Goal: Information Seeking & Learning: Learn about a topic

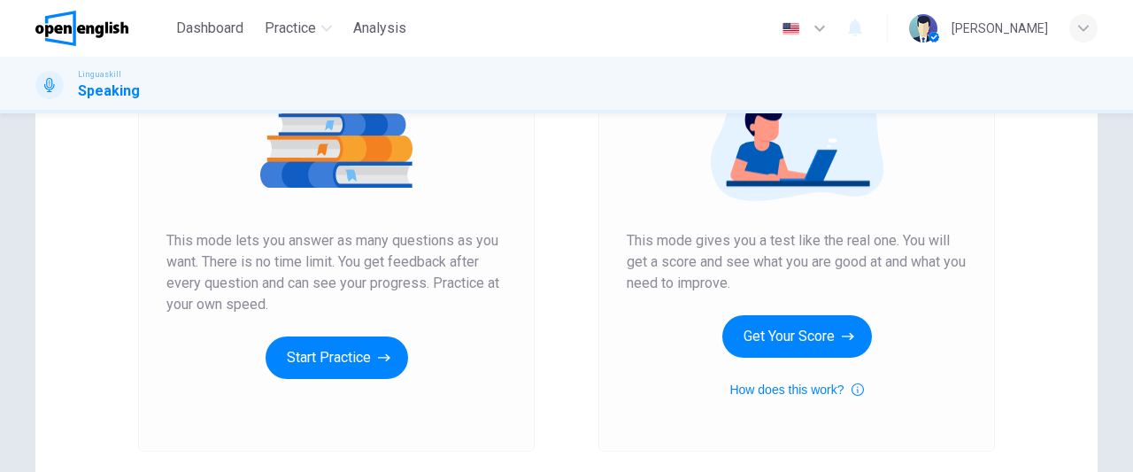
scroll to position [253, 0]
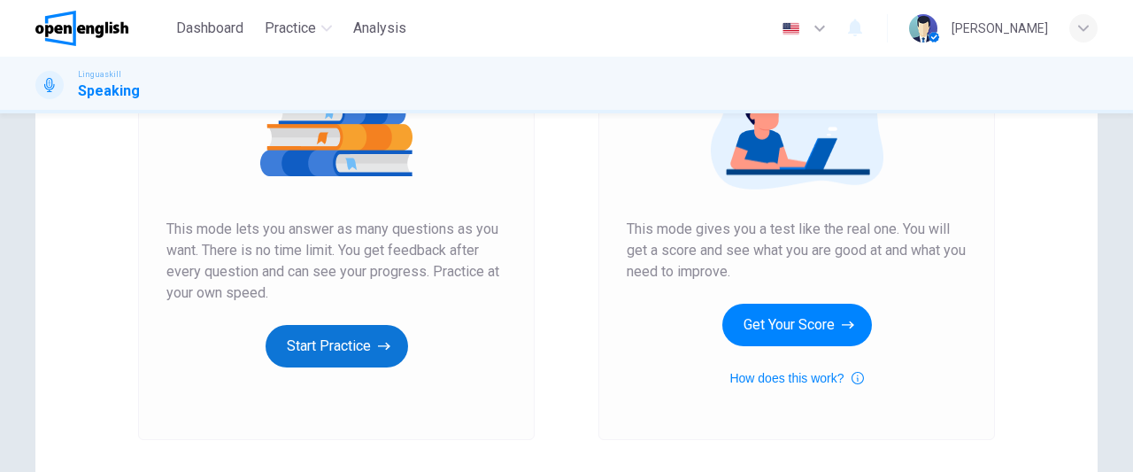
click at [365, 348] on button "Start Practice" at bounding box center [337, 346] width 143 height 42
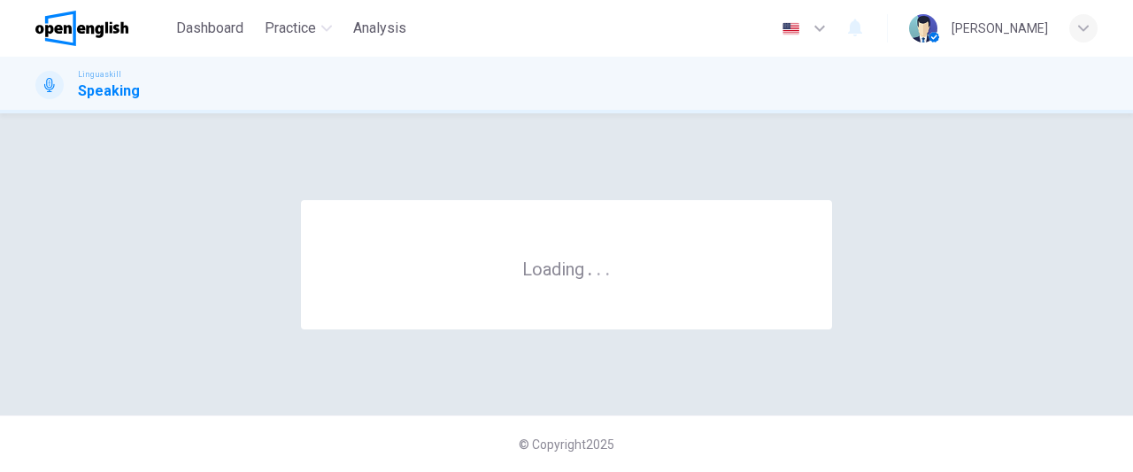
scroll to position [0, 0]
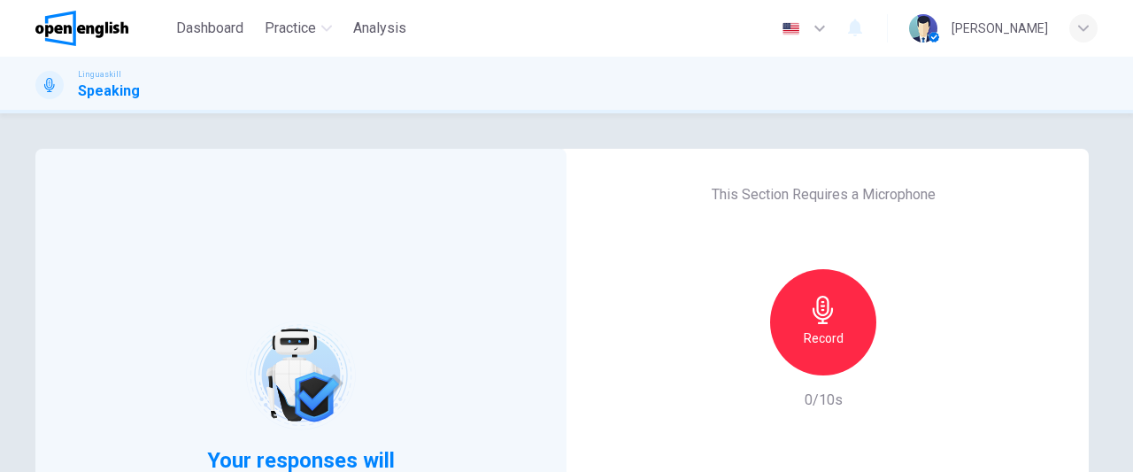
click at [423, 127] on div "Your responses will be evaluated by AI This Section Requires a Microphone Recor…" at bounding box center [566, 292] width 1133 height 359
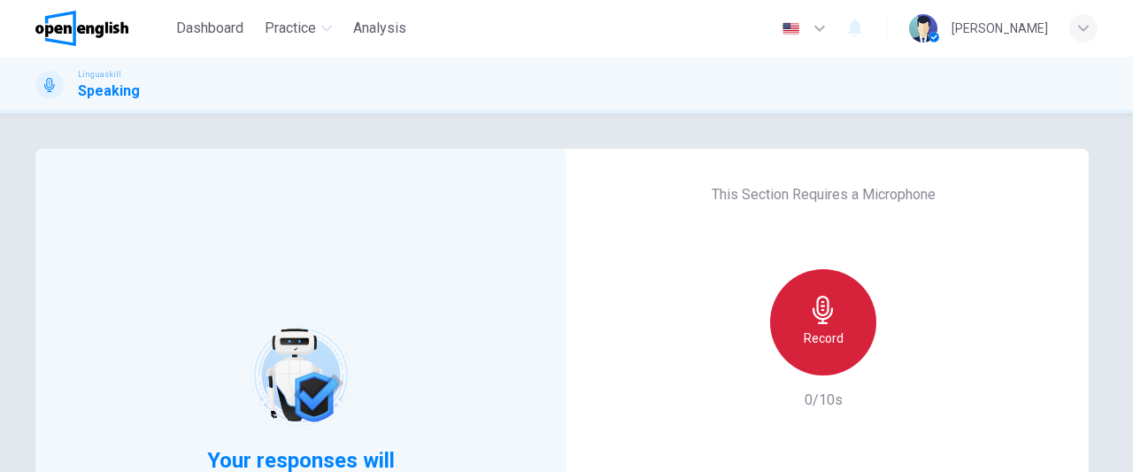
click at [839, 331] on div "Record" at bounding box center [823, 322] width 106 height 106
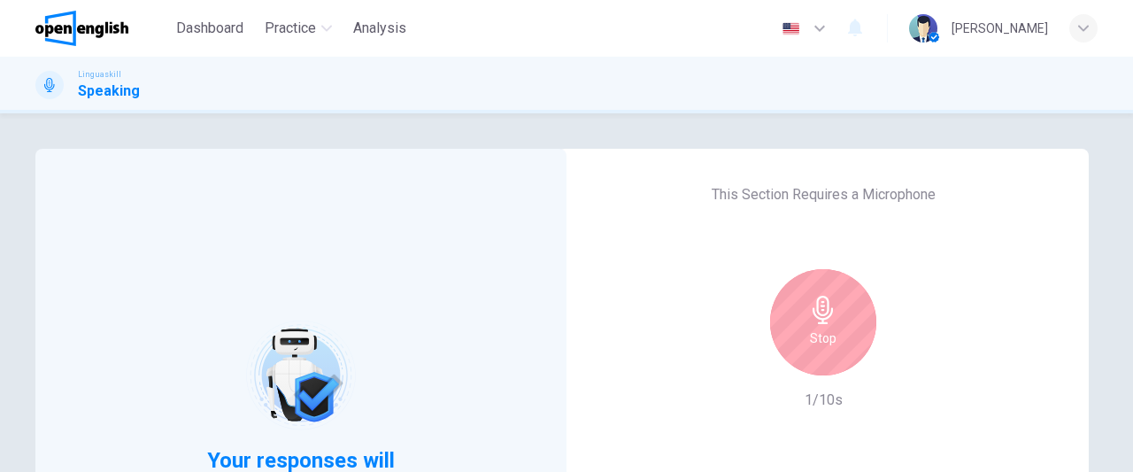
click at [839, 331] on div "Stop" at bounding box center [823, 322] width 106 height 106
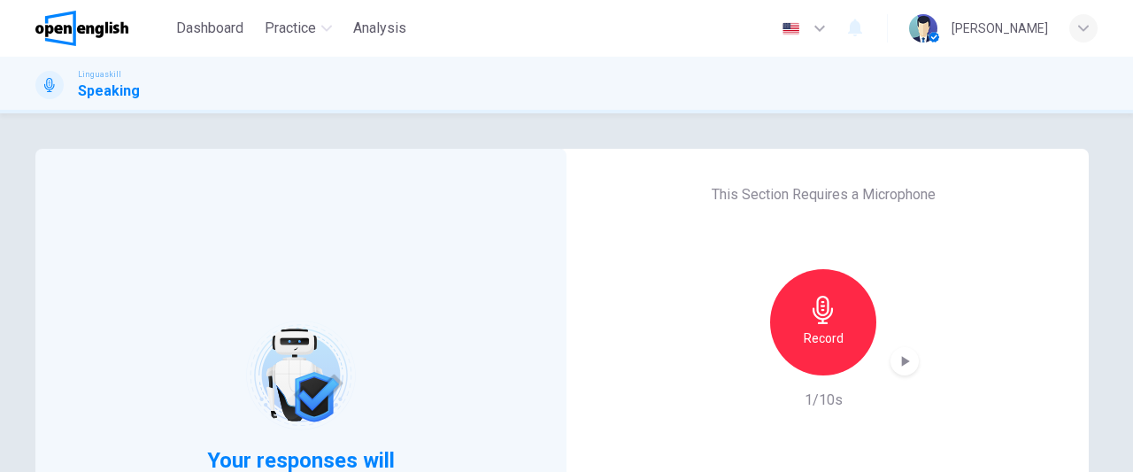
scroll to position [266, 0]
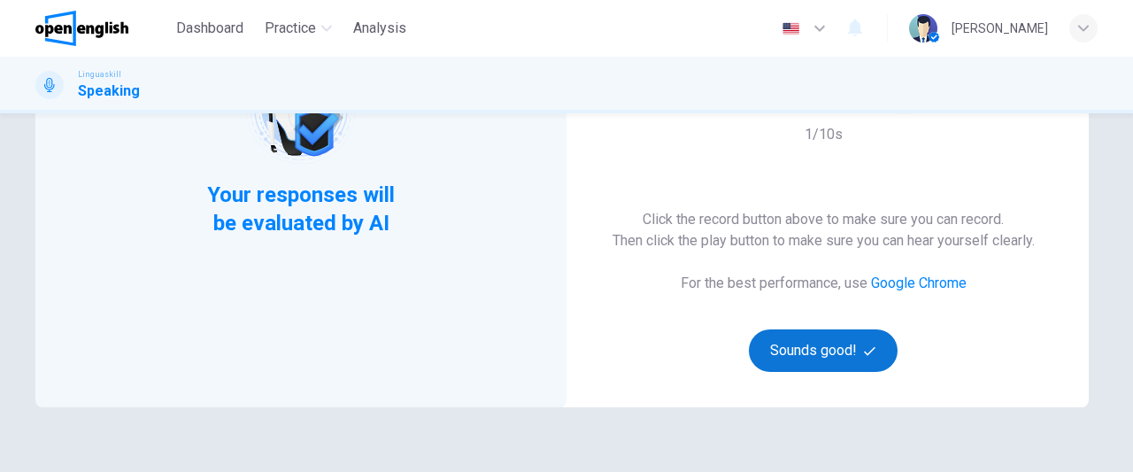
click at [796, 363] on button "Sounds good!" at bounding box center [823, 350] width 149 height 42
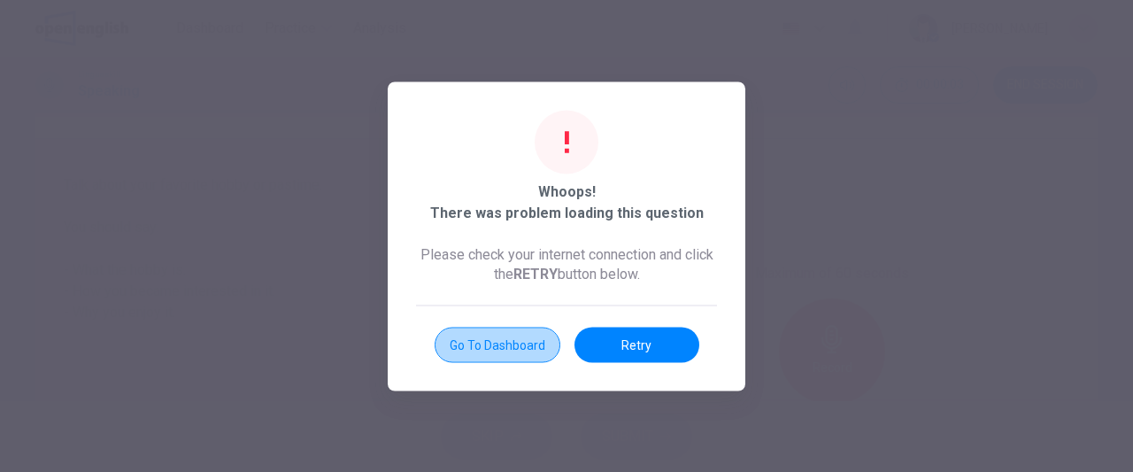
click at [544, 343] on button "Go to Dashboard" at bounding box center [498, 344] width 126 height 35
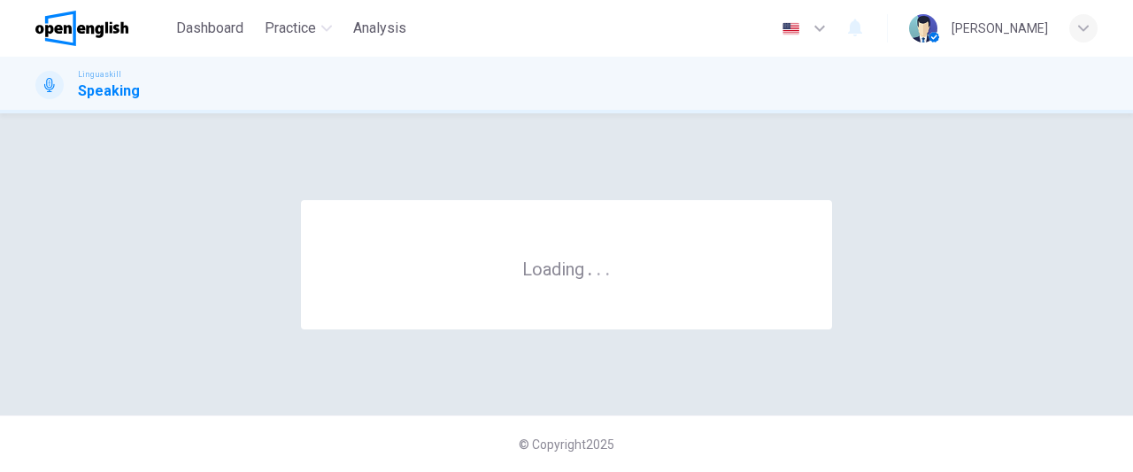
scroll to position [0, 0]
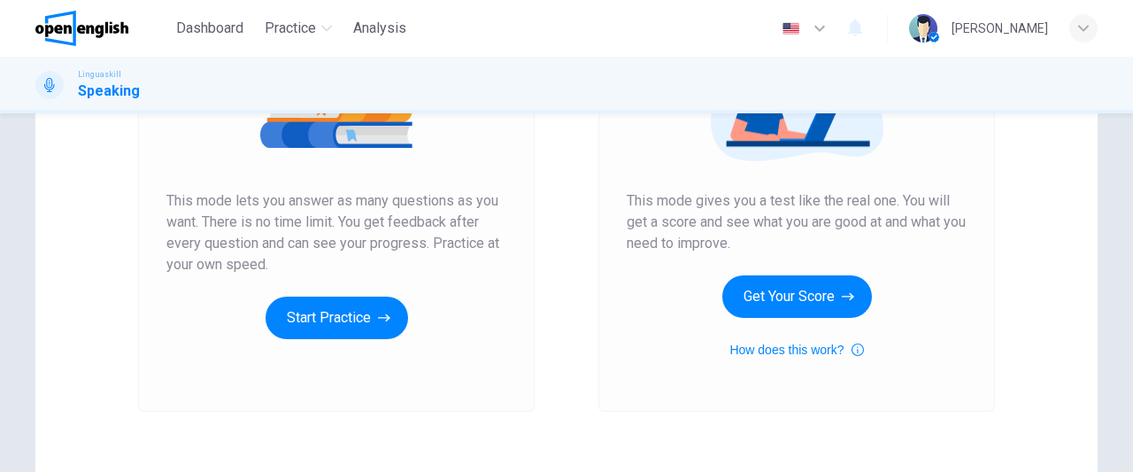
scroll to position [283, 0]
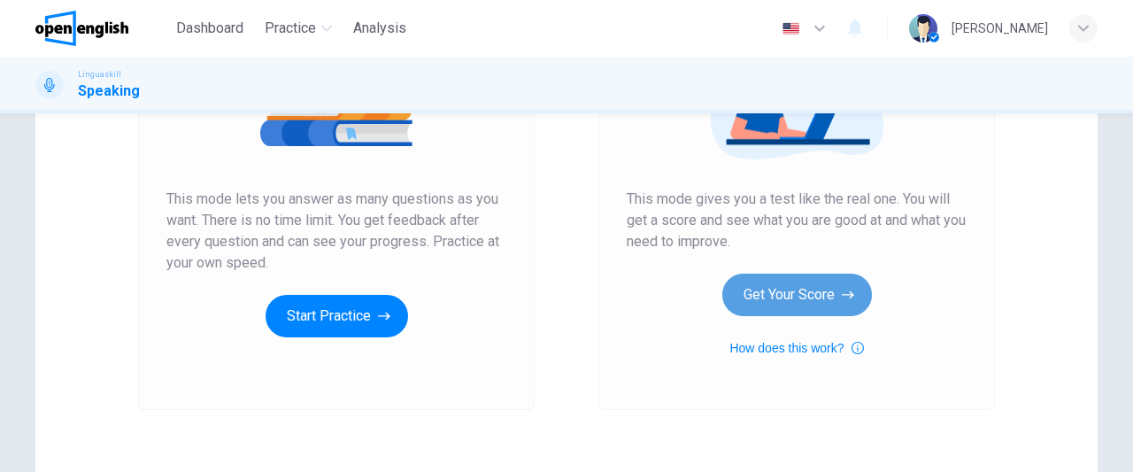
click at [793, 292] on button "Get Your Score" at bounding box center [797, 295] width 150 height 42
